Goal: Use online tool/utility: Utilize a website feature to perform a specific function

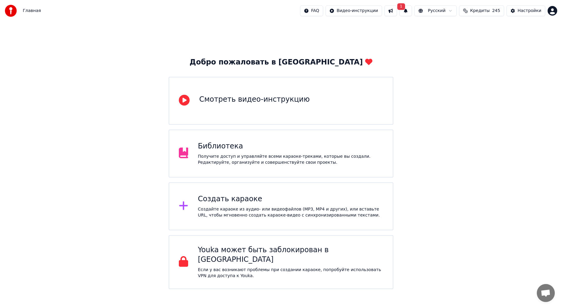
click at [253, 203] on div "Создать караоке" at bounding box center [291, 200] width 186 height 10
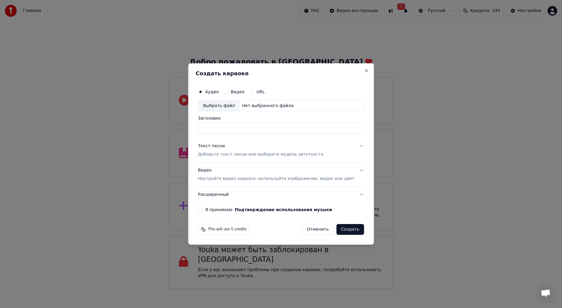
click at [228, 104] on div "Выбрать файл" at bounding box center [218, 106] width 41 height 11
click at [207, 128] on input "*****" at bounding box center [281, 128] width 166 height 11
type input "**********"
click at [234, 154] on p "Добавьте текст песни или выберите модель автотекста" at bounding box center [260, 155] width 125 height 6
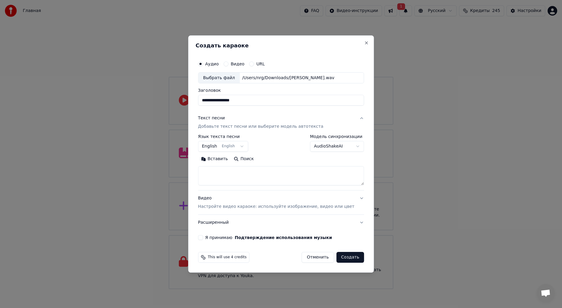
click at [233, 170] on textarea at bounding box center [281, 176] width 166 height 19
paste textarea "**********"
type textarea "**********"
click at [243, 145] on body "Главная FAQ Видео-инструкции 1 Русский Кредиты 245 Настройки Добро пожаловать в…" at bounding box center [281, 144] width 562 height 289
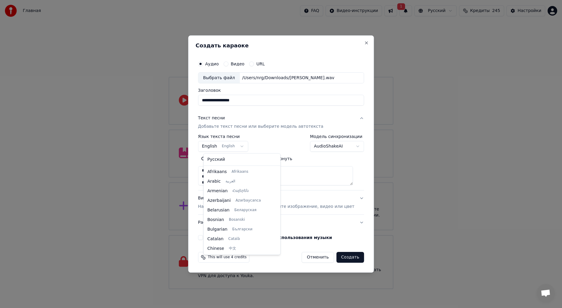
scroll to position [48, 0]
select select "**"
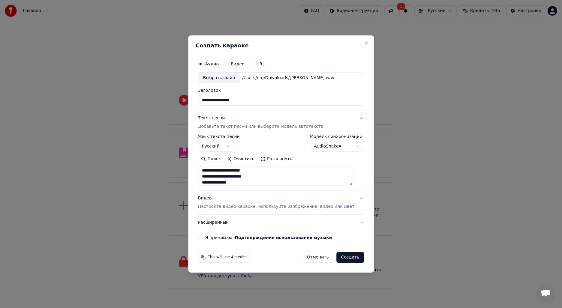
click at [210, 198] on div "Видео Настройте видео караоке: используйте изображение, видео или цвет" at bounding box center [276, 203] width 156 height 14
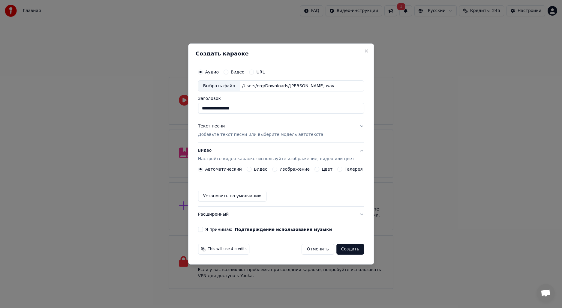
click at [258, 169] on label "Видео" at bounding box center [261, 169] width 14 height 4
click at [252, 169] on button "Видео" at bounding box center [249, 169] width 5 height 5
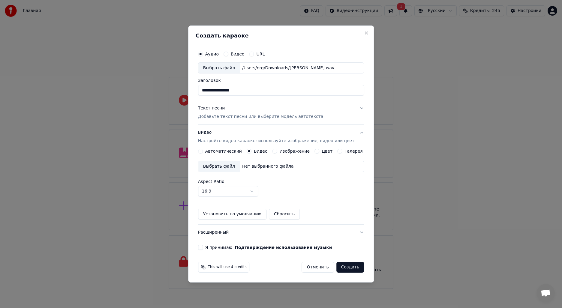
click at [225, 169] on div "Выбрать файл" at bounding box center [218, 166] width 41 height 11
click at [203, 246] on button "Я принимаю Подтверждение использования музыки" at bounding box center [200, 247] width 5 height 5
click at [346, 150] on label "Галерея" at bounding box center [354, 151] width 18 height 4
click at [342, 150] on button "Галерея" at bounding box center [339, 151] width 5 height 5
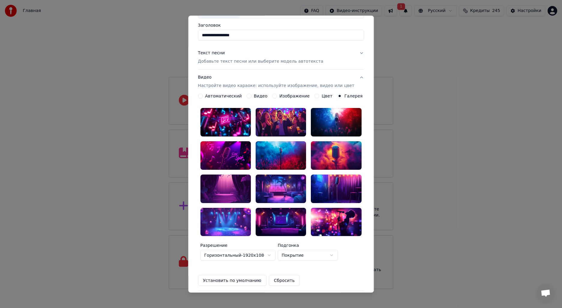
scroll to position [0, 0]
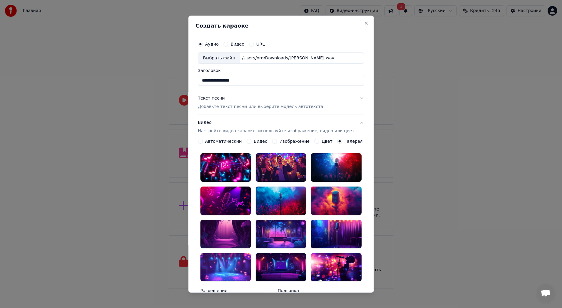
click at [259, 141] on label "Видео" at bounding box center [261, 141] width 14 height 4
click at [252, 141] on button "Видео" at bounding box center [249, 141] width 5 height 5
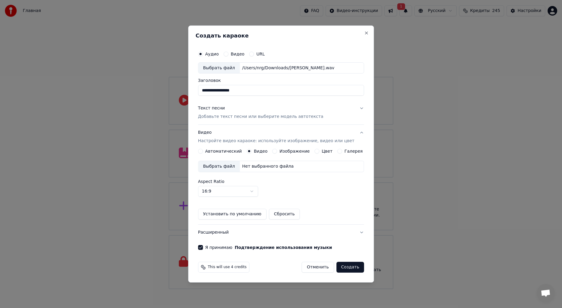
click at [224, 165] on div "Выбрать файл" at bounding box center [218, 166] width 41 height 11
click at [347, 268] on button "Создать" at bounding box center [351, 267] width 28 height 11
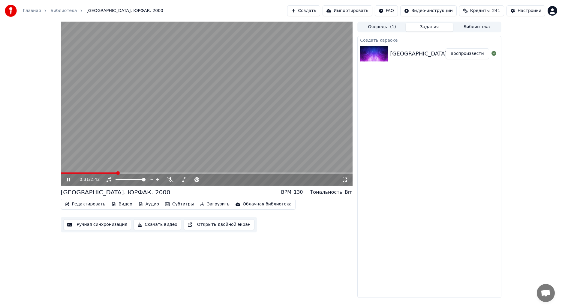
click at [212, 214] on div "Редактировать Видео Аудио Субтитры Загрузить Облачная библиотека Ручная синхрон…" at bounding box center [207, 216] width 292 height 34
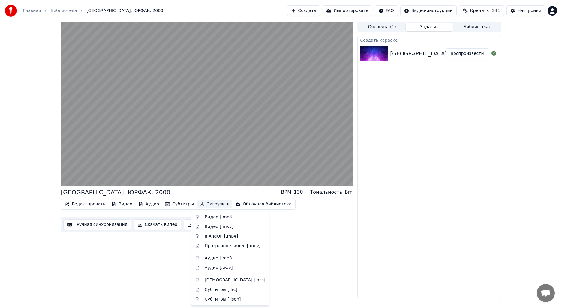
click at [211, 203] on button "Загрузить" at bounding box center [215, 204] width 35 height 8
click at [219, 218] on div "Видео [.mp4]" at bounding box center [219, 217] width 29 height 6
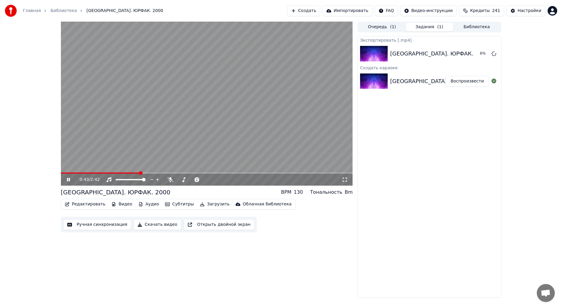
click at [140, 140] on video at bounding box center [207, 104] width 292 height 164
click at [480, 55] on button "Показать" at bounding box center [473, 53] width 31 height 11
